Goal: Information Seeking & Learning: Get advice/opinions

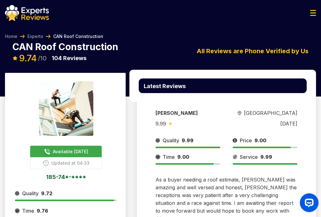
scroll to position [12, 0]
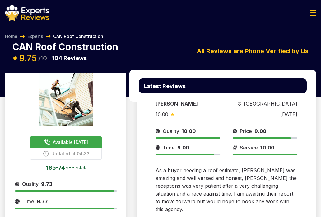
click at [149, 131] on div "[PERSON_NAME] [GEOGRAPHIC_DATA] 10.00 [DATE] Quality 10.00 Price 9.00 Time 9.00…" at bounding box center [226, 152] width 160 height 137
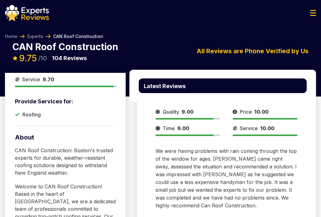
scroll to position [174, 0]
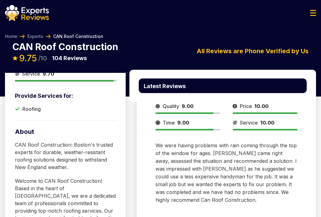
click at [148, 138] on div "[PERSON_NAME] [GEOGRAPHIC_DATA] 9.00 [DATE] Quality 9.00 Price 10.00 Time 9.00 …" at bounding box center [226, 135] width 160 height 153
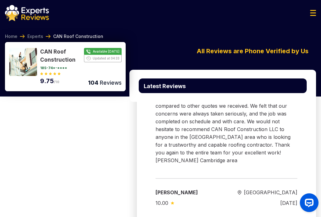
scroll to position [689, 0]
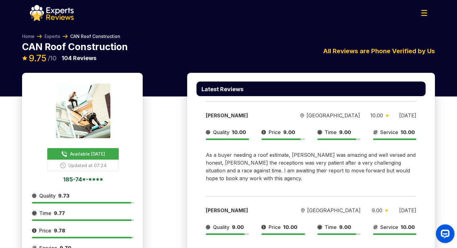
click at [216, 93] on div "Latest Reviews" at bounding box center [310, 88] width 229 height 15
click at [95, 153] on span "Available [DATE]" at bounding box center [87, 153] width 35 height 7
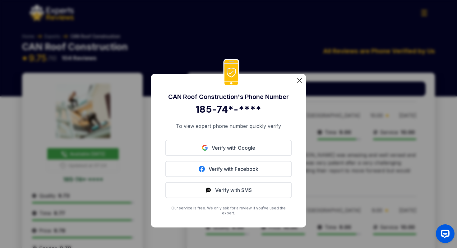
click at [299, 82] on img at bounding box center [299, 80] width 5 height 5
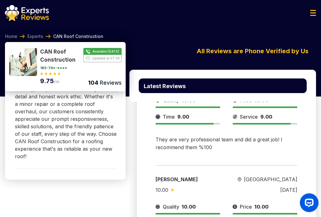
scroll to position [342, 0]
